Goal: Task Accomplishment & Management: Manage account settings

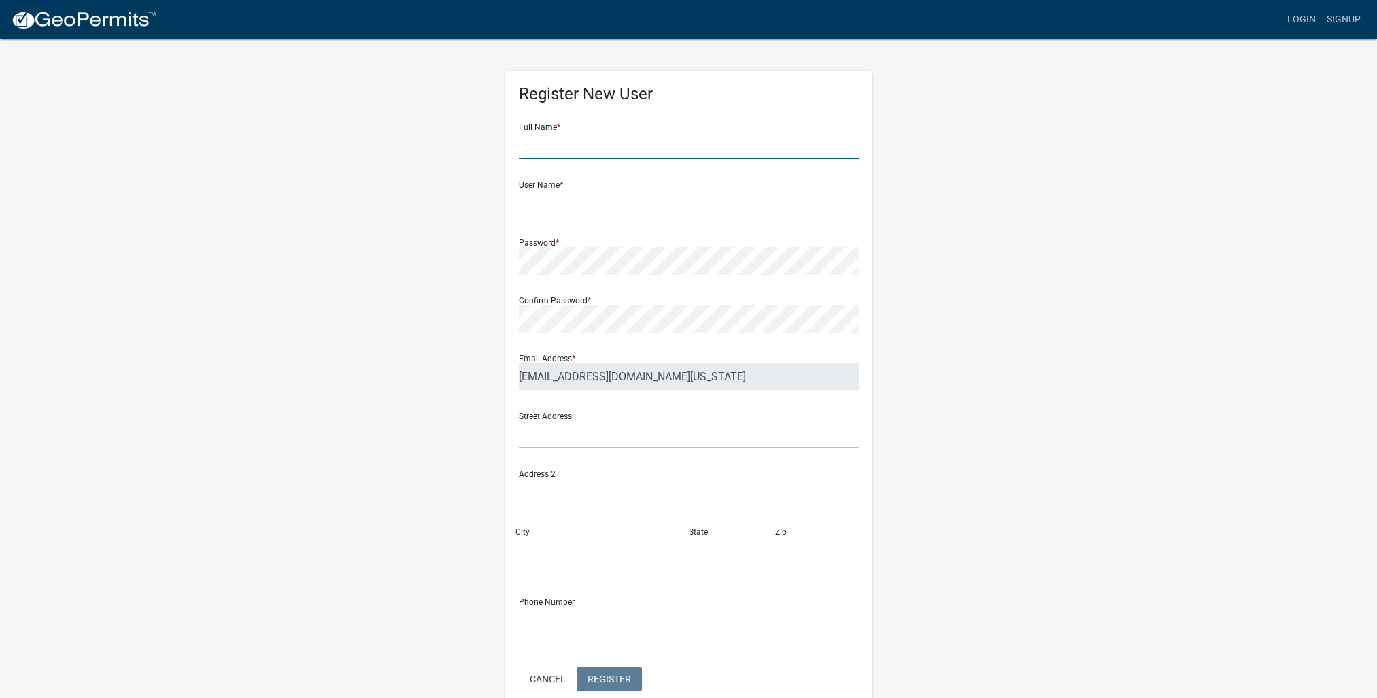
click at [602, 154] on input "text" at bounding box center [689, 145] width 340 height 28
type input "[PERSON_NAME]"
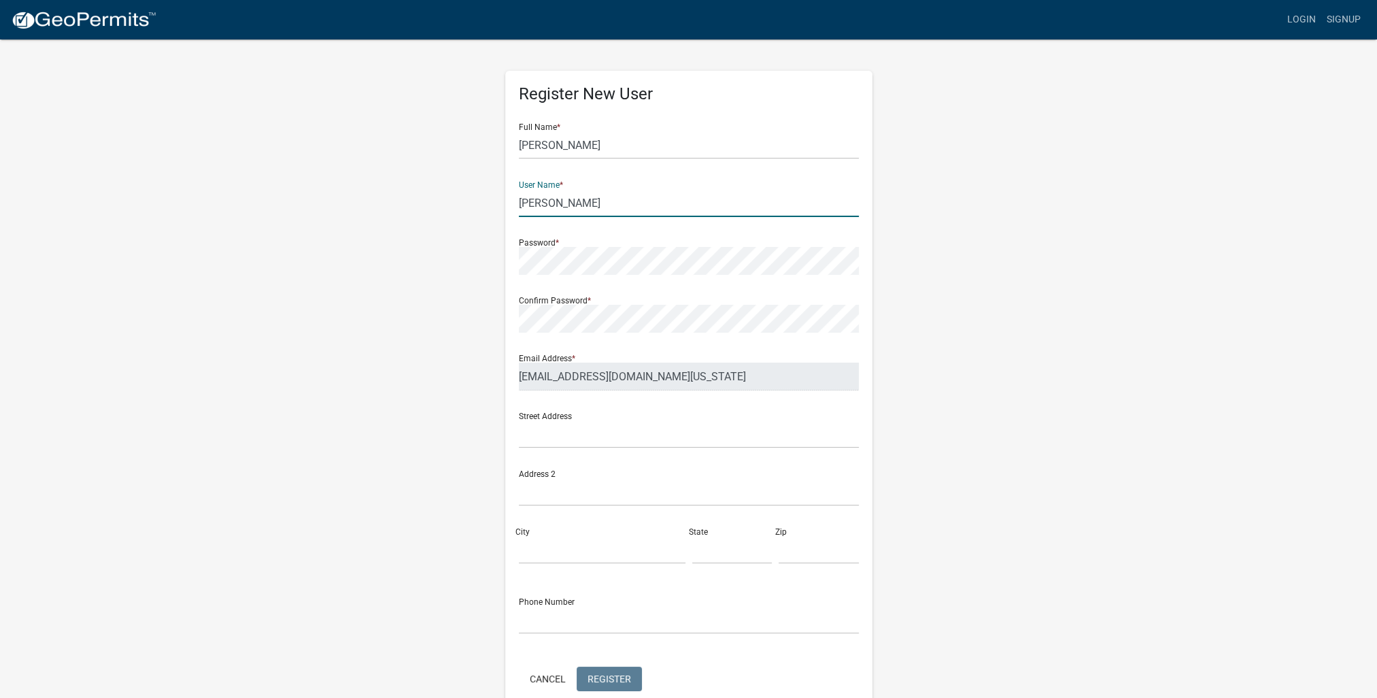
type input "[PERSON_NAME]"
click at [562, 182] on div "User Name * [PERSON_NAME]" at bounding box center [689, 193] width 340 height 47
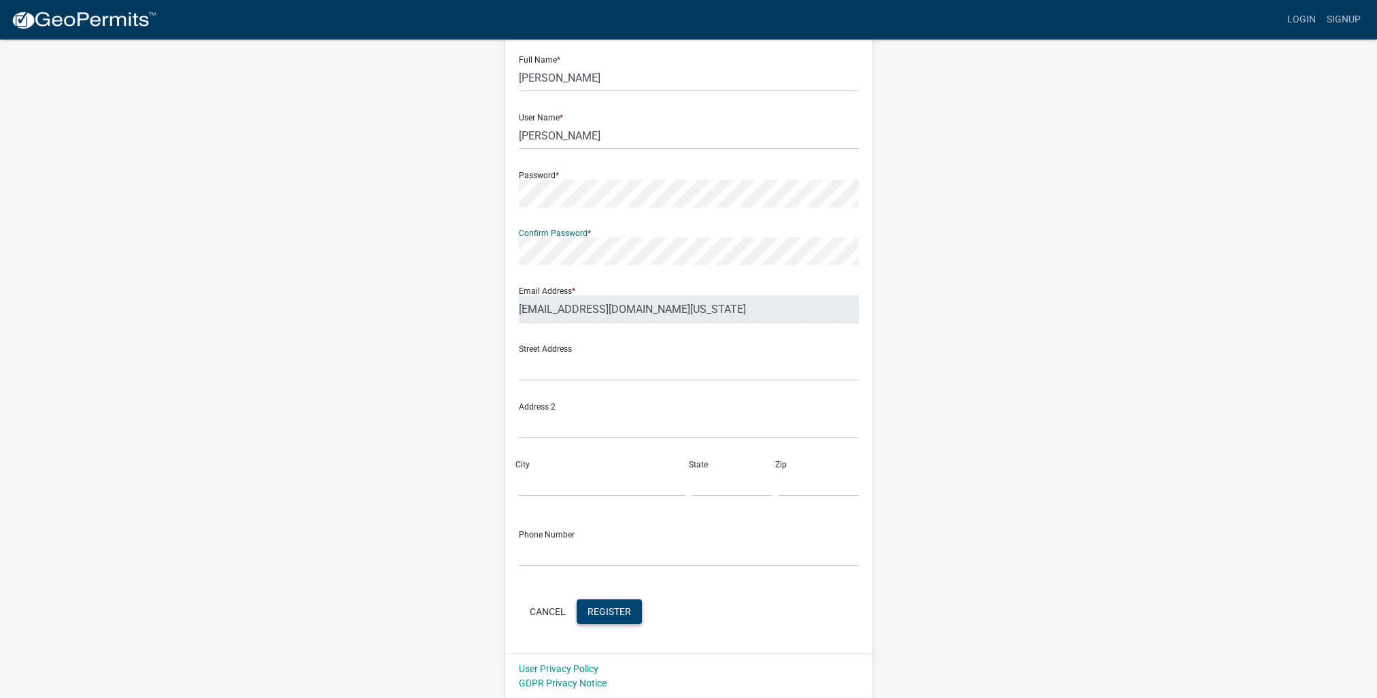
click at [615, 608] on span "Register" at bounding box center [609, 610] width 44 height 11
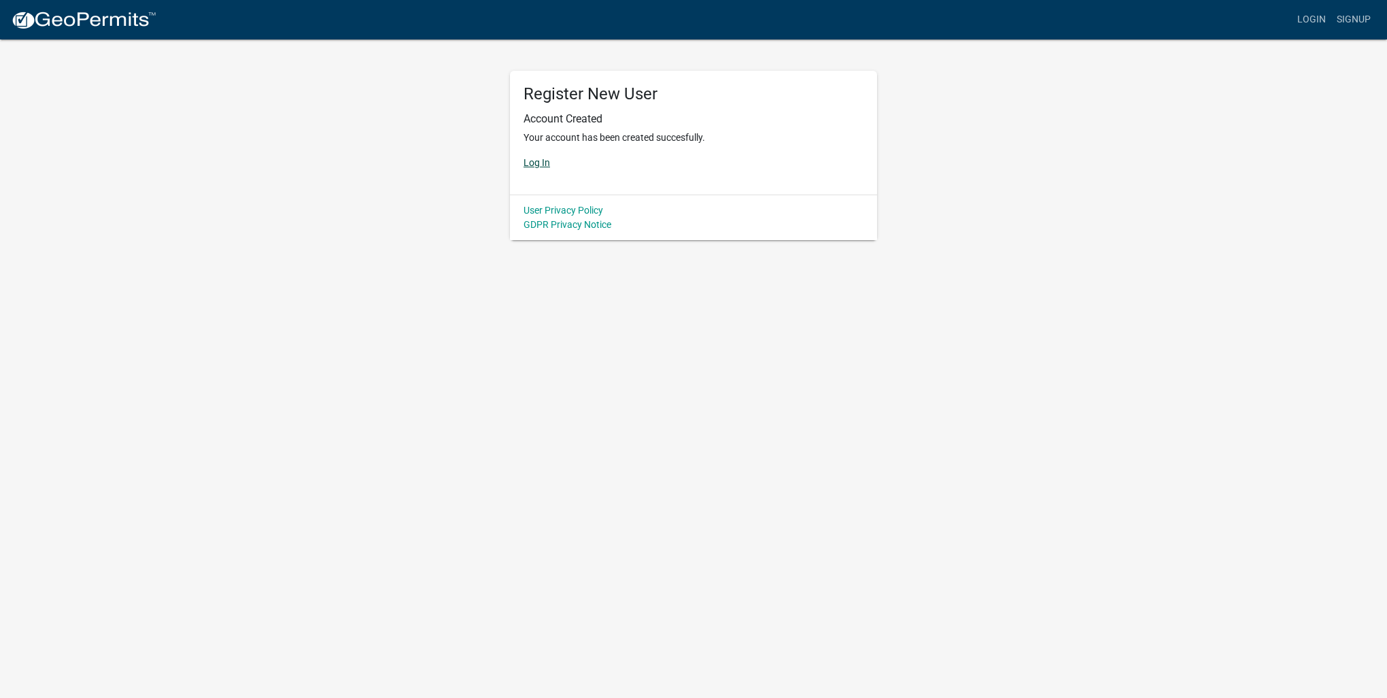
click at [529, 162] on link "Log In" at bounding box center [536, 162] width 27 height 11
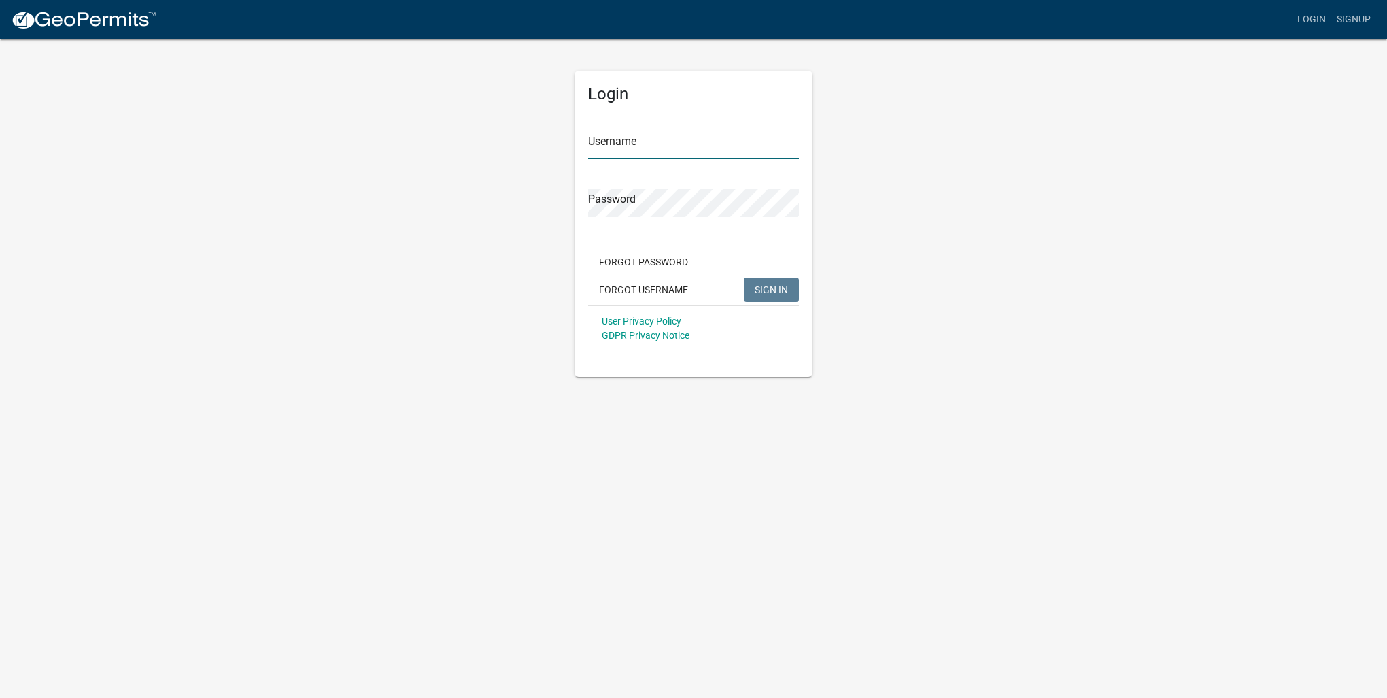
click at [642, 135] on input "Username" at bounding box center [693, 145] width 211 height 28
type input "[PERSON_NAME]"
drag, startPoint x: 758, startPoint y: 288, endPoint x: 822, endPoint y: 308, distance: 67.1
click at [758, 288] on span "SIGN IN" at bounding box center [771, 288] width 33 height 11
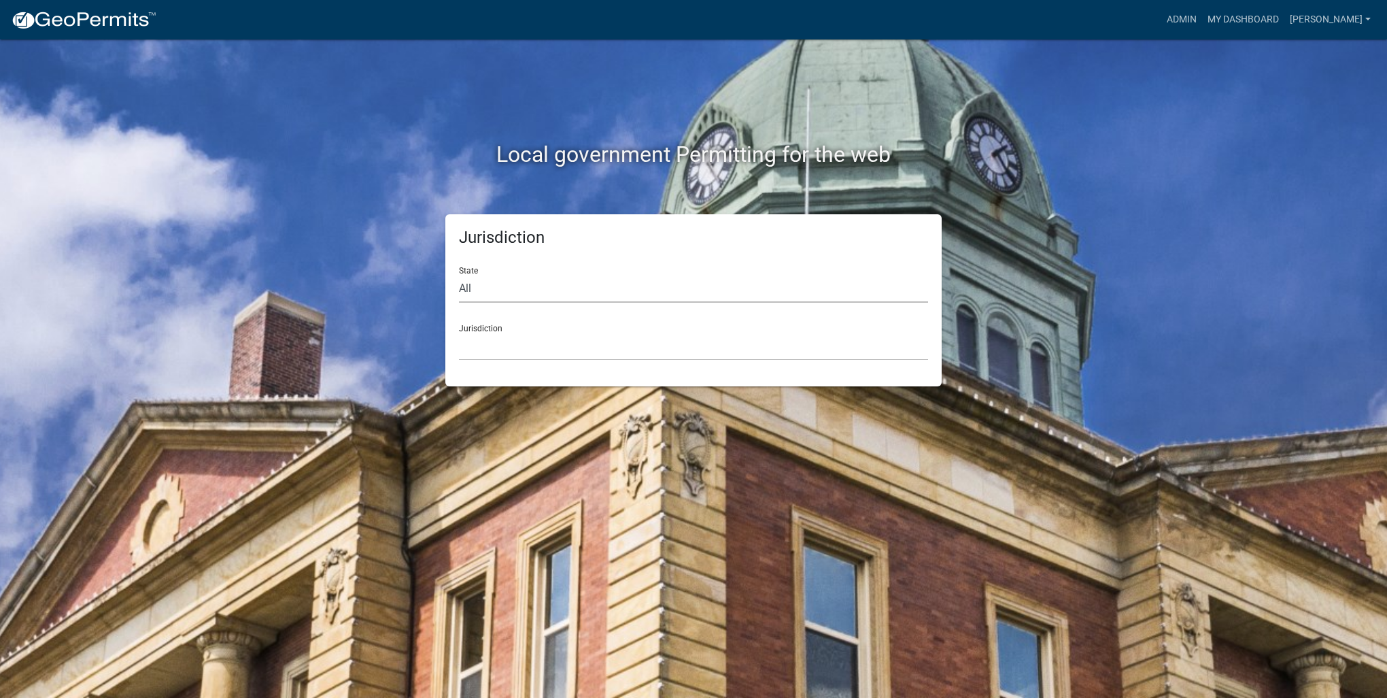
click at [468, 283] on select "All [US_STATE] [US_STATE] [US_STATE] [US_STATE] [US_STATE] [US_STATE] [US_STATE…" at bounding box center [693, 289] width 469 height 28
select select "[US_STATE]"
click at [459, 275] on select "All [US_STATE] [US_STATE] [US_STATE] [US_STATE] [US_STATE] [US_STATE] [US_STATE…" at bounding box center [693, 289] width 469 height 28
click at [562, 341] on select "[GEOGRAPHIC_DATA], [US_STATE] [GEOGRAPHIC_DATA], [US_STATE] [GEOGRAPHIC_DATA], …" at bounding box center [693, 346] width 469 height 28
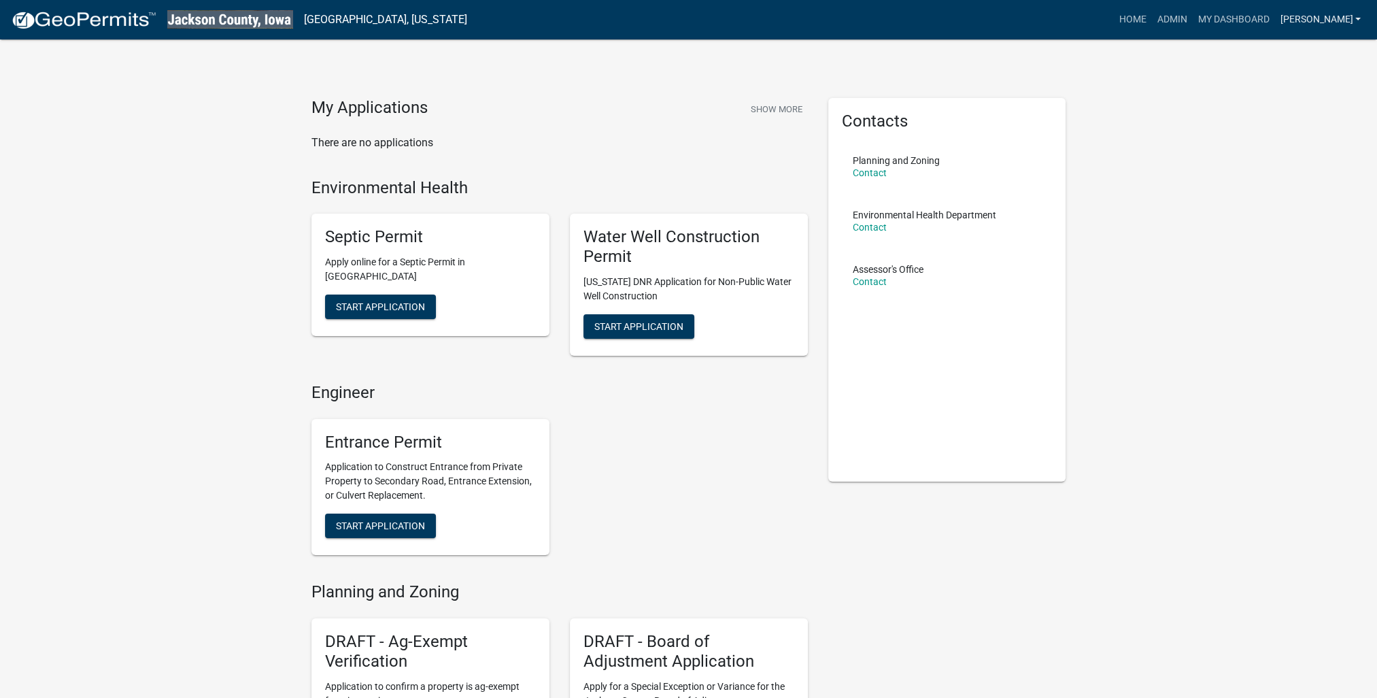
click at [1294, 24] on link "[PERSON_NAME]" at bounding box center [1320, 20] width 92 height 26
click at [1293, 135] on link "Logout" at bounding box center [1311, 132] width 109 height 33
